Goal: Transaction & Acquisition: Purchase product/service

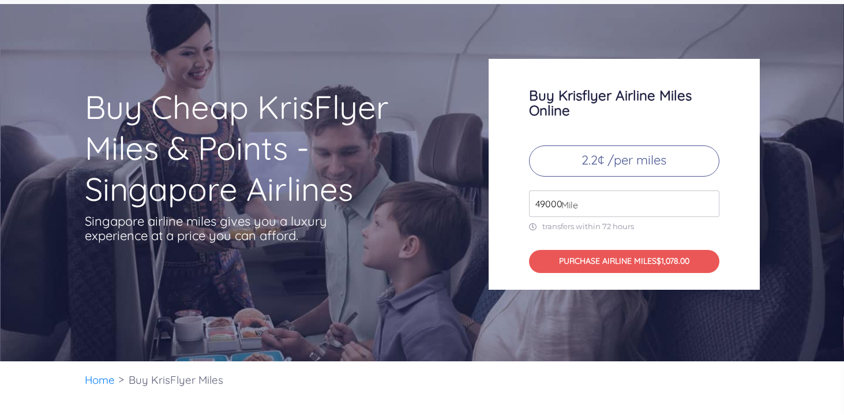
scroll to position [41, 0]
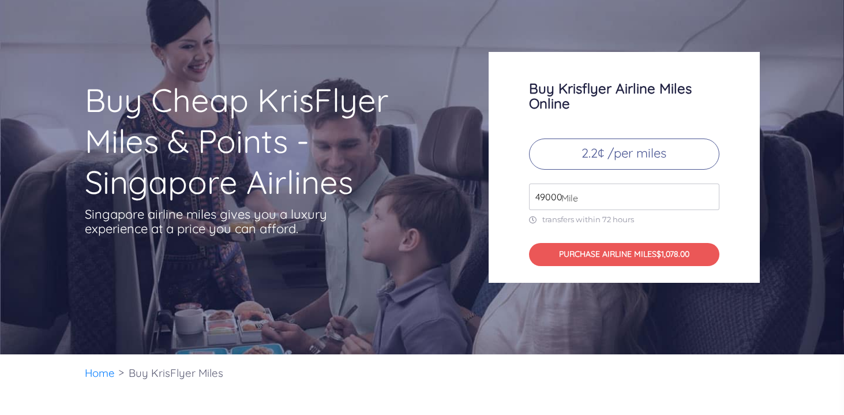
click at [556, 199] on span "Mile" at bounding box center [567, 198] width 23 height 14
click at [568, 194] on span "Mile" at bounding box center [567, 198] width 23 height 14
click at [561, 197] on span "Mile" at bounding box center [567, 198] width 23 height 14
click at [578, 197] on span "Mile" at bounding box center [567, 198] width 23 height 14
click at [709, 191] on input "50000" at bounding box center [624, 197] width 190 height 27
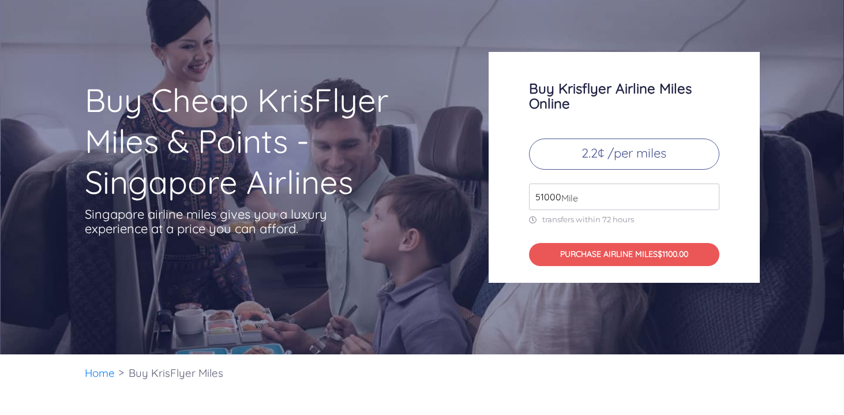
click at [709, 191] on input "51000" at bounding box center [624, 197] width 190 height 27
click at [709, 191] on input "61000" at bounding box center [624, 197] width 190 height 27
type input "6"
type input "110000"
click at [738, 229] on div "Buy Krisflyer Airline Miles Online 2.2¢ /per miles 110000 Mile transfers within…" at bounding box center [624, 167] width 271 height 231
